Goal: Transaction & Acquisition: Purchase product/service

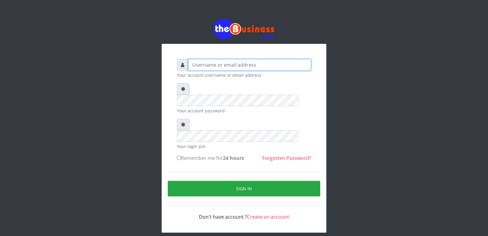
click at [274, 64] on input "text" at bounding box center [249, 65] width 123 height 12
type input "chuksdave2002@yahoo.co.uk"
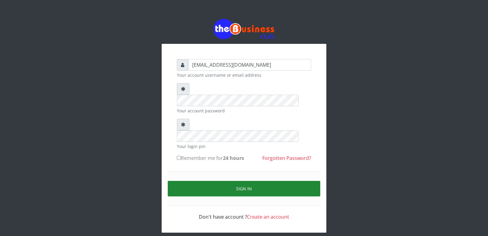
click at [245, 181] on button "Sign in" at bounding box center [244, 189] width 152 height 16
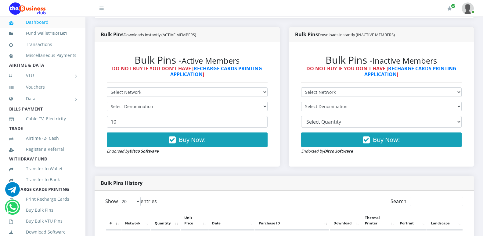
scroll to position [142, 0]
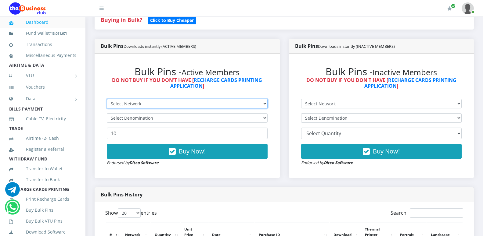
click at [107, 99] on select "Select Network MTN Globacom 9Mobile Airtel" at bounding box center [187, 103] width 161 height 9
select select "MTN"
click at [0, 0] on option "MTN" at bounding box center [0, 0] width 0 height 0
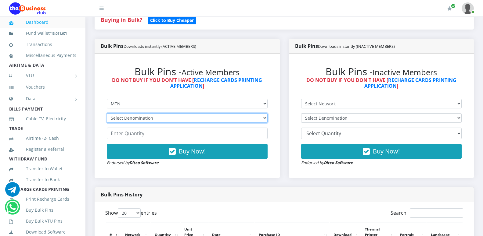
click at [107, 113] on select "Select Denomination MTN NGN100 - ₦96.99 MTN NGN200 - ₦193.98 MTN NGN400 - ₦387.…" at bounding box center [187, 117] width 161 height 9
select select "484.95-500"
click at [0, 0] on option "MTN NGN500 - ₦484.95" at bounding box center [0, 0] width 0 height 0
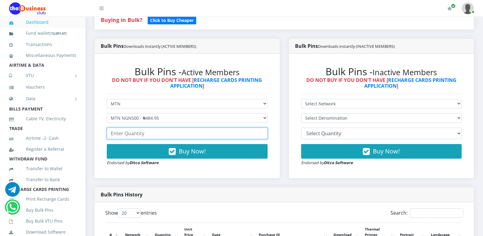
click at [159, 135] on input "number" at bounding box center [187, 134] width 161 height 12
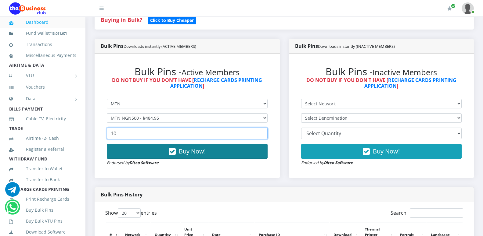
type input "10"
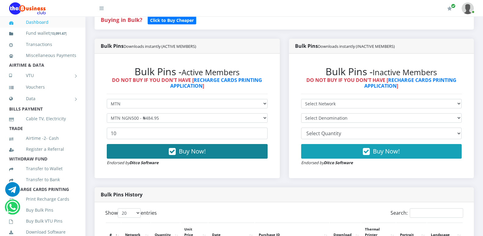
click at [182, 154] on span "Buy Now!" at bounding box center [192, 151] width 27 height 8
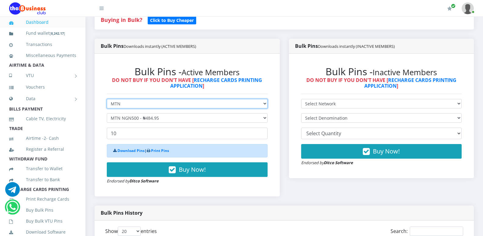
click at [107, 99] on select "Select Network MTN Globacom 9Mobile Airtel" at bounding box center [187, 103] width 161 height 9
select select "Airtel"
click at [0, 0] on option "Airtel" at bounding box center [0, 0] width 0 height 0
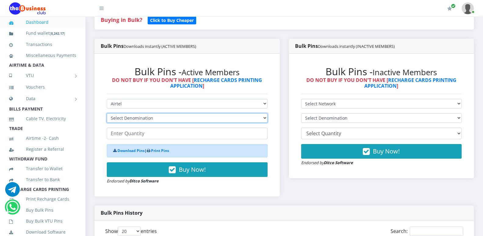
click at [107, 113] on select "Select Denomination Airtel NGN100 - ₦96.38 Airtel NGN200 - ₦192.76 Airtel NGN50…" at bounding box center [187, 117] width 161 height 9
select select "481.9-500"
click at [0, 0] on option "Airtel NGN500 - ₦481.90" at bounding box center [0, 0] width 0 height 0
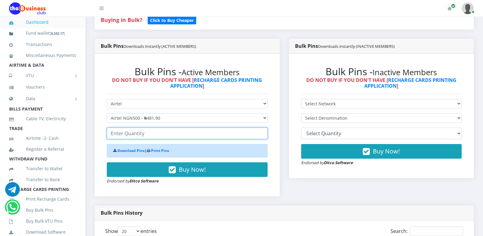
click at [141, 133] on input "number" at bounding box center [187, 134] width 161 height 12
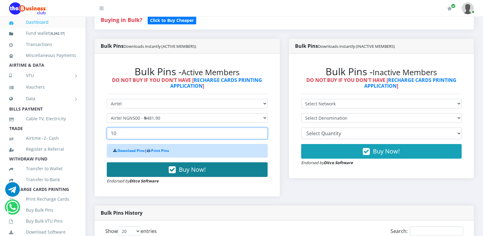
type input "10"
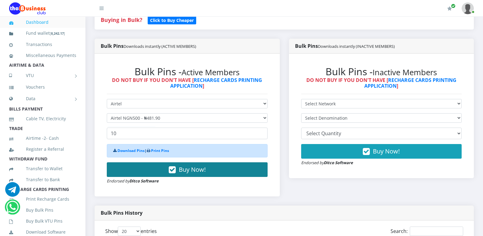
click at [188, 174] on span "Buy Now!" at bounding box center [192, 170] width 27 height 8
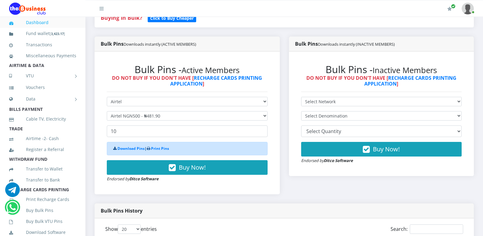
scroll to position [152, 0]
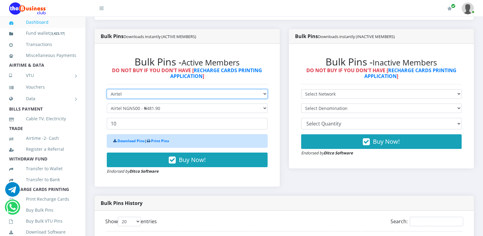
click at [107, 89] on select "Select Network MTN Globacom 9Mobile Airtel" at bounding box center [187, 93] width 161 height 9
select select "MTN"
click at [0, 0] on option "MTN" at bounding box center [0, 0] width 0 height 0
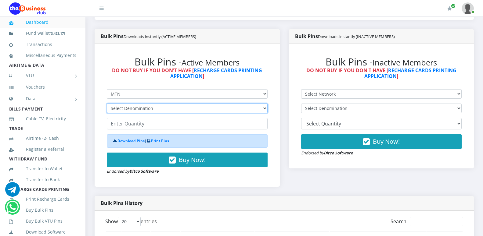
click at [107, 104] on select "Select Denomination MTN NGN100 - ₦96.99 MTN NGN200 - ₦193.98 MTN NGN400 - ₦387.…" at bounding box center [187, 108] width 161 height 9
select select "193.98-200"
click at [0, 0] on option "MTN NGN200 - ₦193.98" at bounding box center [0, 0] width 0 height 0
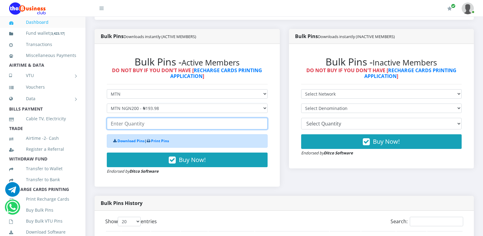
click at [145, 123] on input "number" at bounding box center [187, 124] width 161 height 12
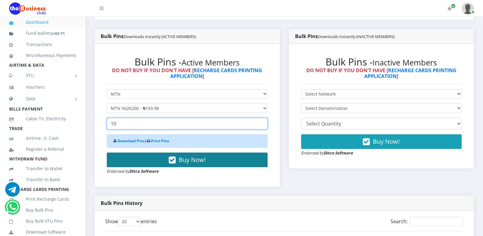
type input "10"
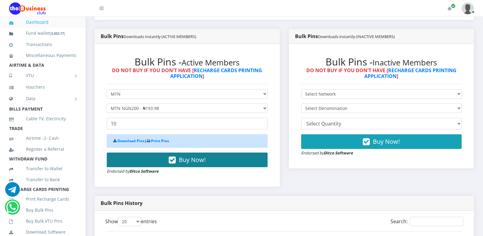
click at [182, 161] on span "Buy Now!" at bounding box center [192, 160] width 27 height 8
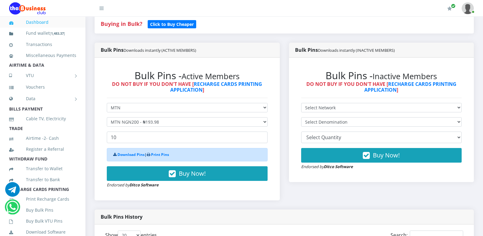
scroll to position [140, 0]
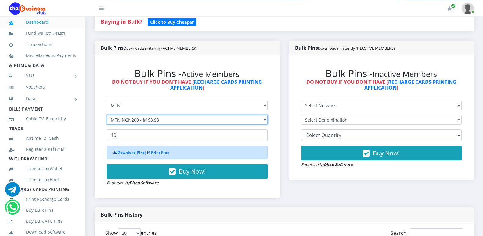
click at [107, 115] on select "Select Denomination MTN NGN100 - ₦96.99 MTN NGN200 - ₦193.98 MTN NGN400 - ₦387.…" at bounding box center [187, 119] width 161 height 9
select select "96.99-100"
click at [0, 0] on option "MTN NGN100 - ₦96.99" at bounding box center [0, 0] width 0 height 0
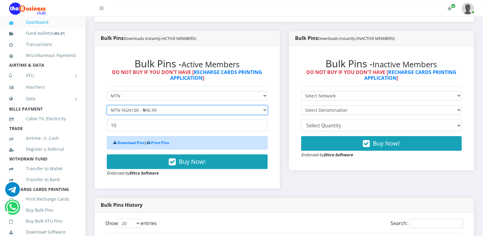
scroll to position [159, 0]
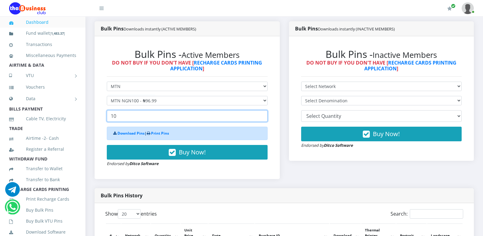
click at [232, 116] on input "10" at bounding box center [187, 116] width 161 height 12
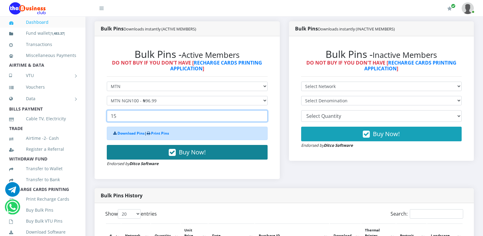
type input "15"
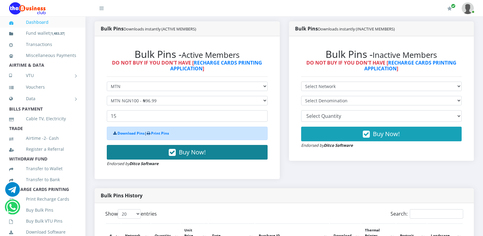
click at [207, 151] on button "Buy Now!" at bounding box center [187, 152] width 161 height 15
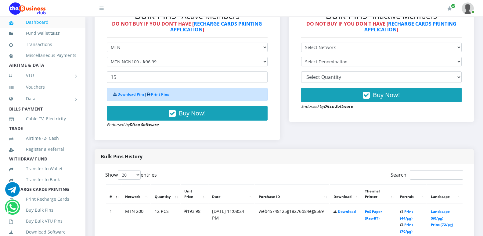
scroll to position [0, 0]
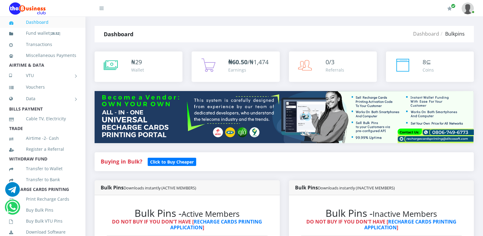
click at [12, 12] on img at bounding box center [27, 8] width 37 height 12
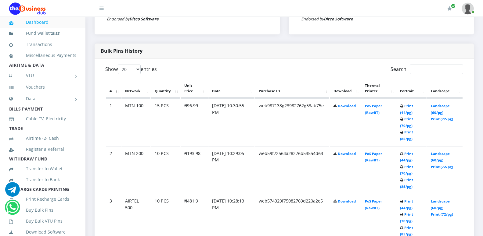
scroll to position [299, 0]
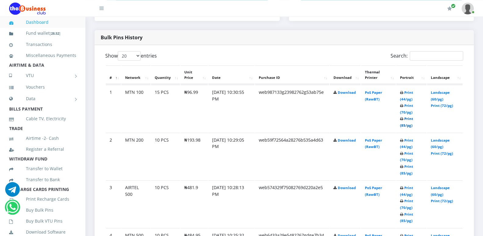
click at [410, 120] on link "Print (85/pg)" at bounding box center [406, 122] width 13 height 11
click at [408, 214] on link "Print (85/pg)" at bounding box center [406, 217] width 13 height 11
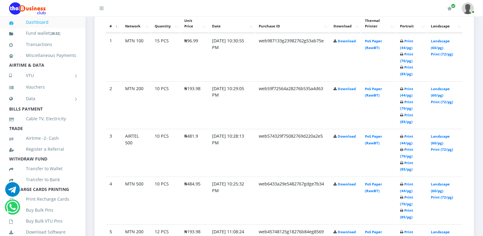
scroll to position [355, 0]
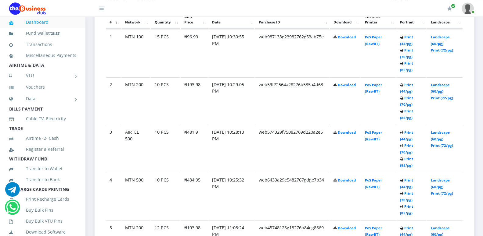
click at [408, 206] on link "Print (85/pg)" at bounding box center [406, 209] width 13 height 11
click at [409, 159] on link "Print (85/pg)" at bounding box center [406, 162] width 13 height 11
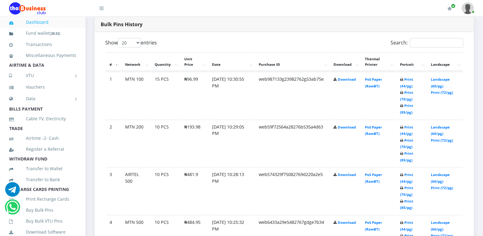
scroll to position [310, 0]
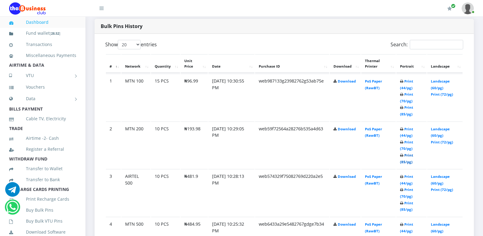
click at [408, 155] on link "Print (85/pg)" at bounding box center [406, 158] width 13 height 11
